Goal: Communication & Community: Share content

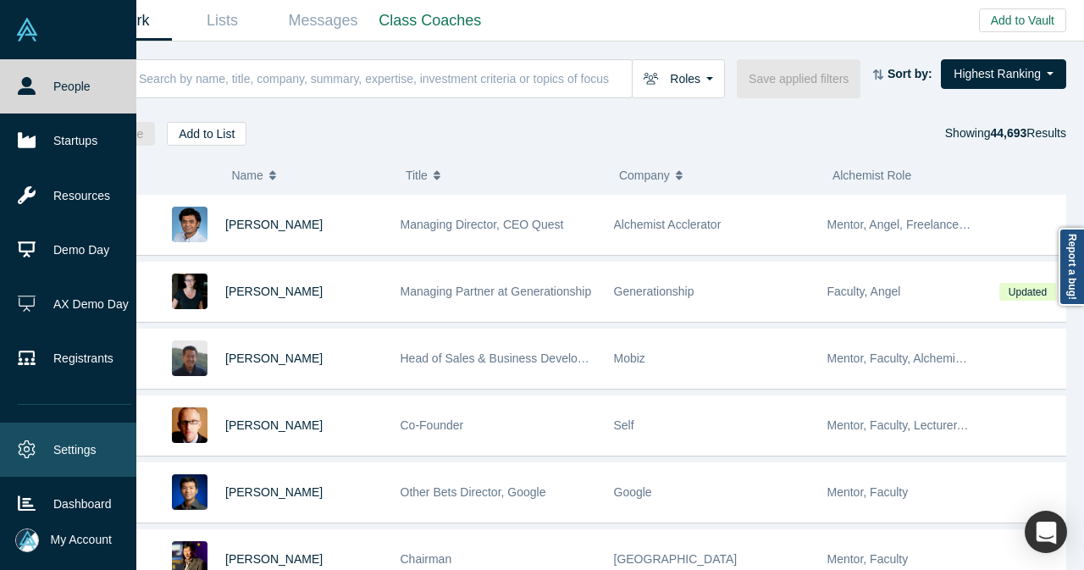
click at [70, 444] on link "Settings" at bounding box center [74, 450] width 149 height 54
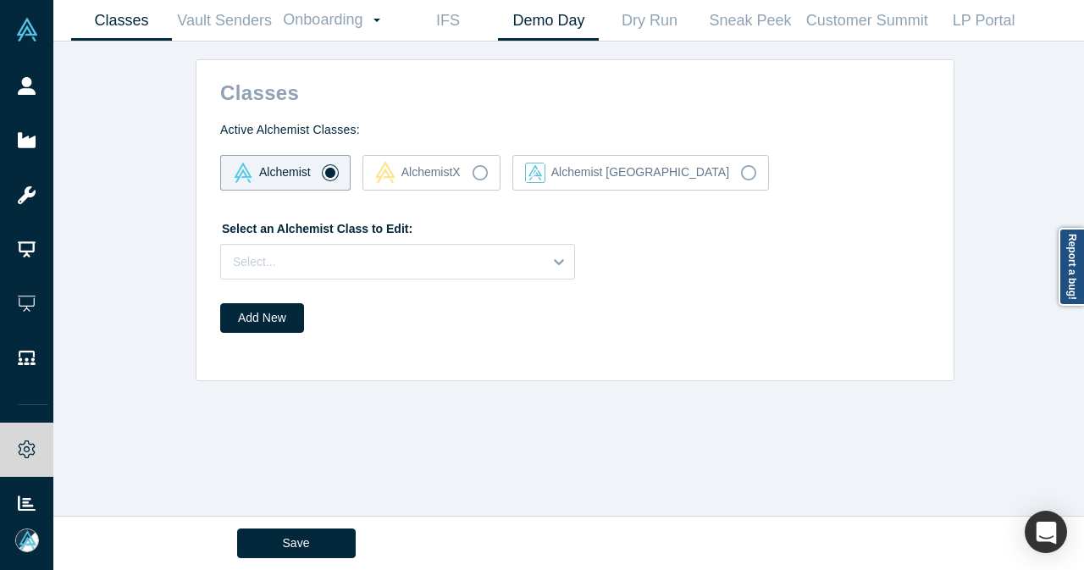
click at [590, 25] on link "Demo Day" at bounding box center [548, 21] width 101 height 40
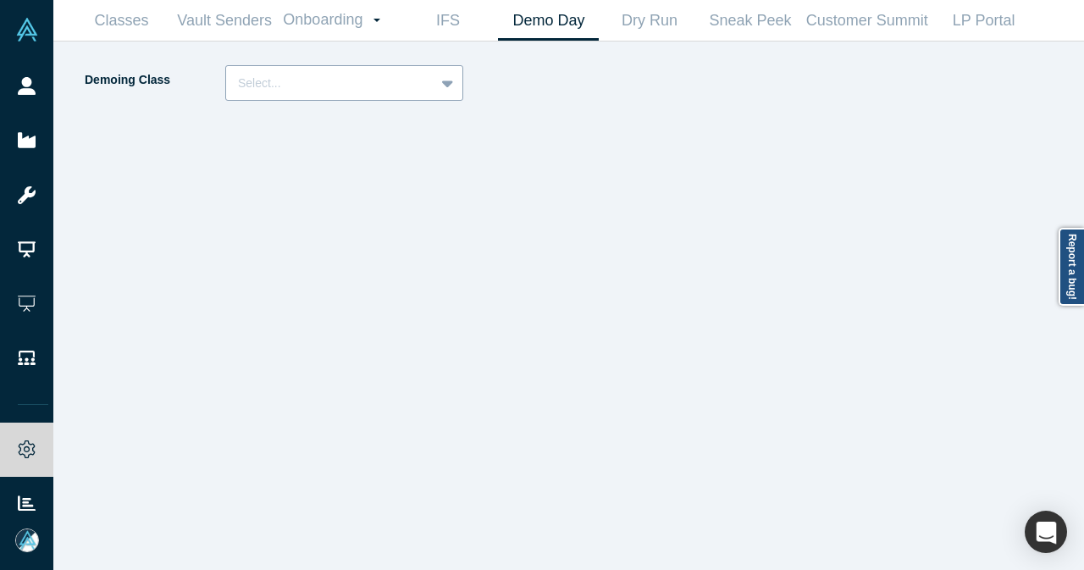
click at [401, 77] on div at bounding box center [330, 83] width 185 height 21
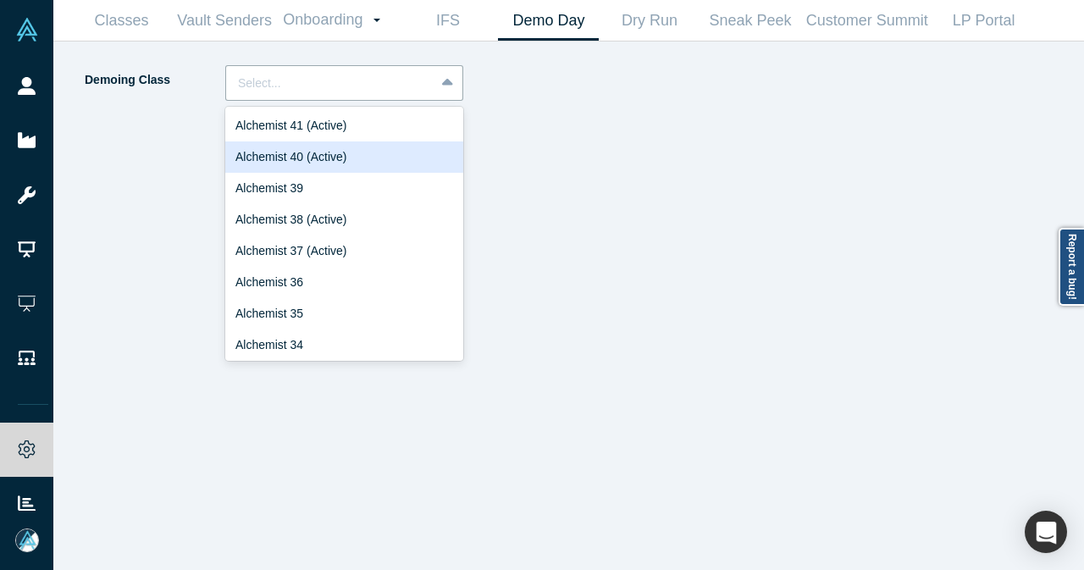
click at [339, 159] on div "Alchemist 40 (Active)" at bounding box center [344, 156] width 238 height 31
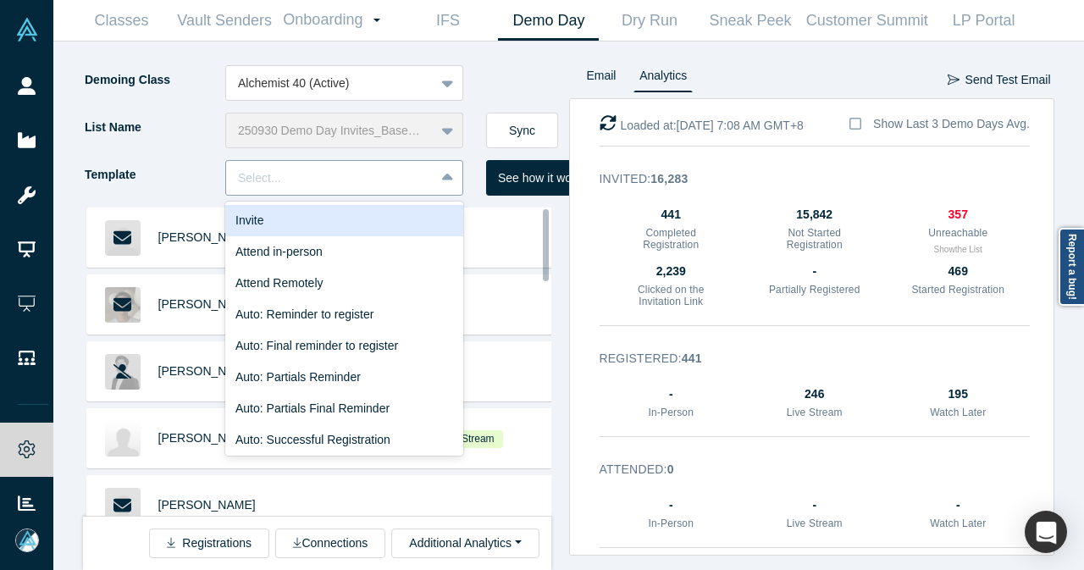
click at [439, 175] on div at bounding box center [448, 178] width 27 height 30
click at [401, 213] on div "Invite" at bounding box center [344, 220] width 238 height 31
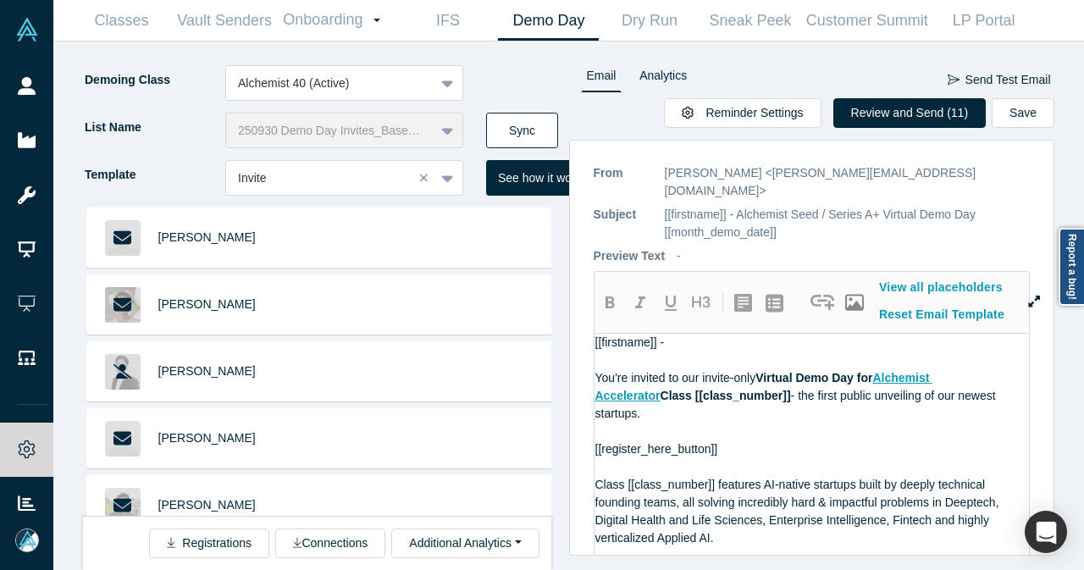
click at [506, 127] on button "Sync" at bounding box center [522, 131] width 72 height 36
click at [874, 119] on button "Review and Send (12)" at bounding box center [909, 113] width 153 height 30
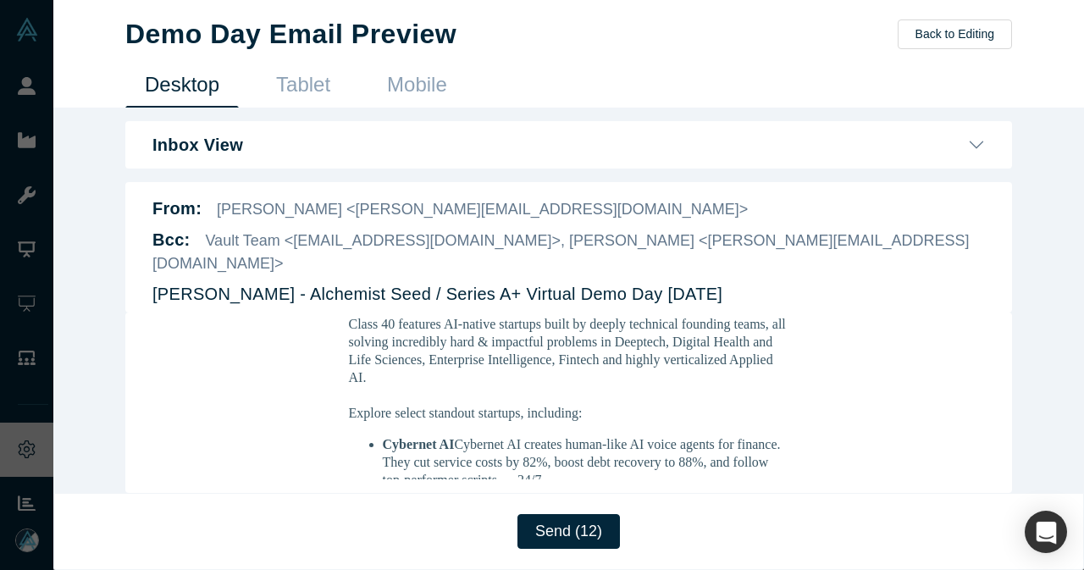
scroll to position [423, 0]
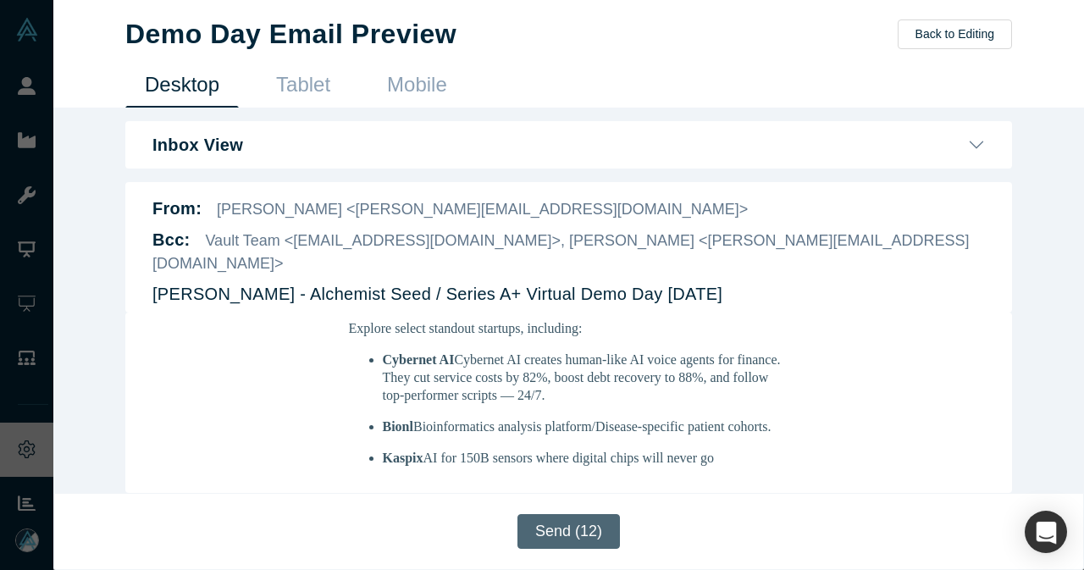
click at [598, 540] on button "Send (12)" at bounding box center [568, 531] width 102 height 35
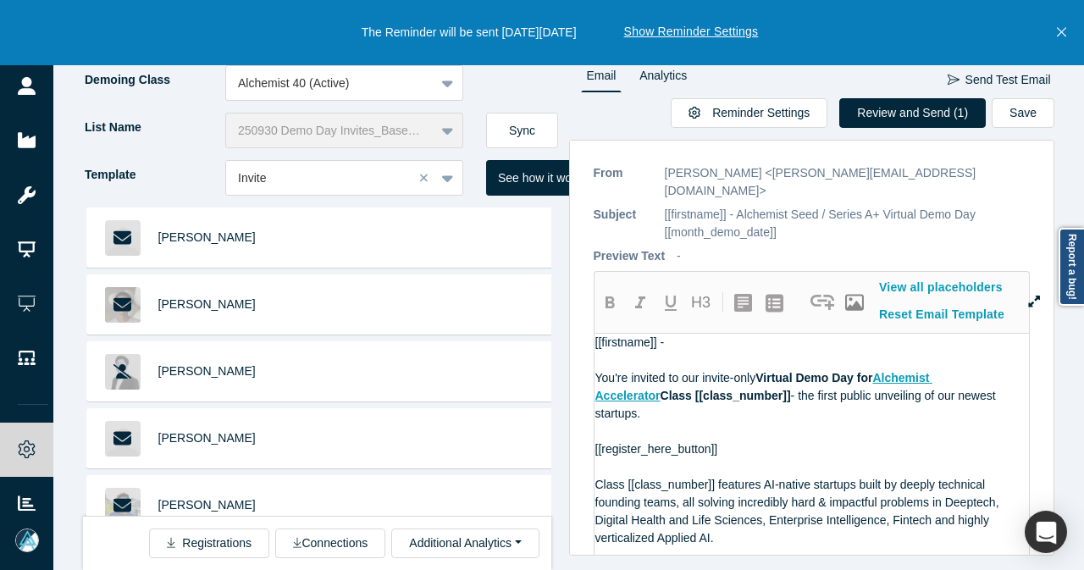
click at [1059, 31] on icon "Close" at bounding box center [1061, 32] width 9 height 15
